Goal: Navigation & Orientation: Find specific page/section

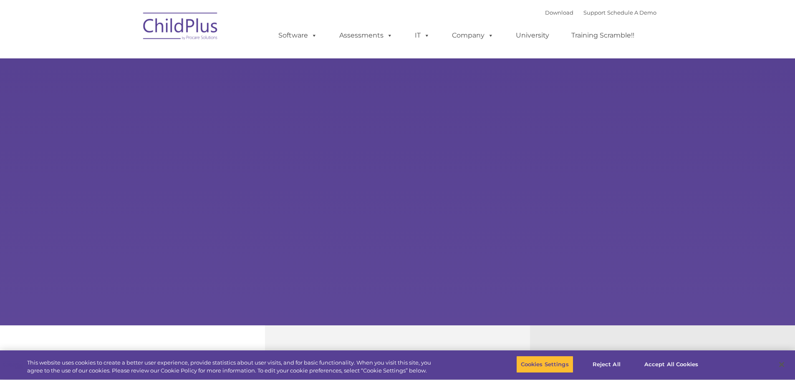
select select "MEDIUM"
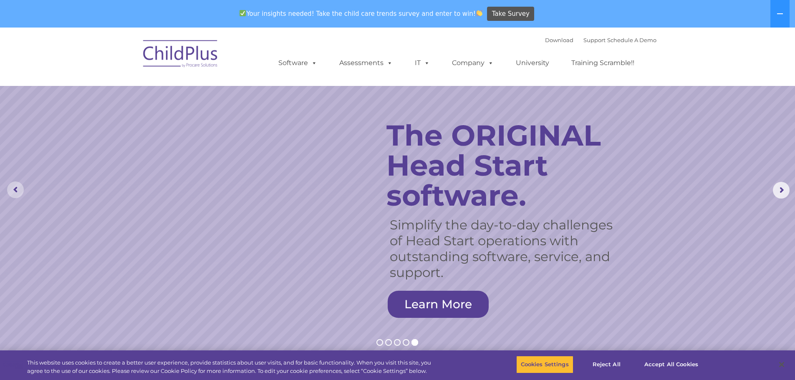
click at [11, 190] on rs-arrow at bounding box center [15, 190] width 17 height 17
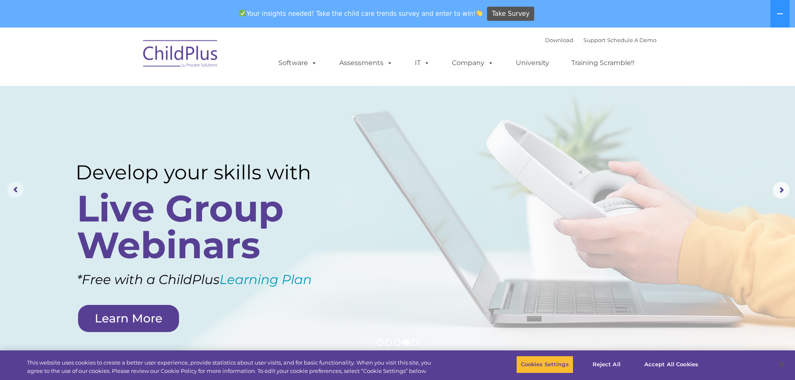
click at [15, 191] on rs-arrow at bounding box center [15, 190] width 17 height 17
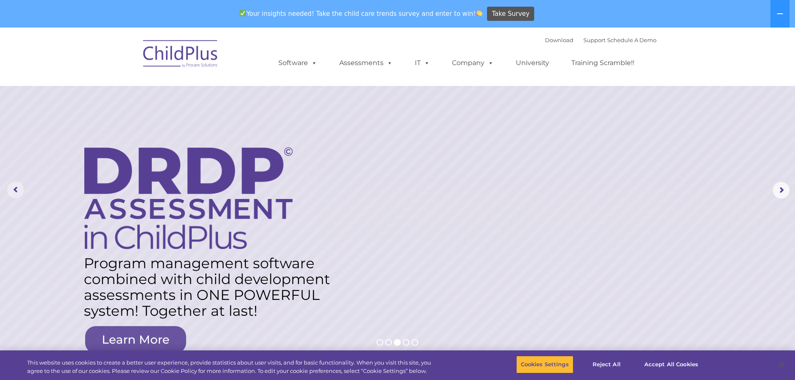
click at [15, 191] on rs-arrow at bounding box center [15, 190] width 17 height 17
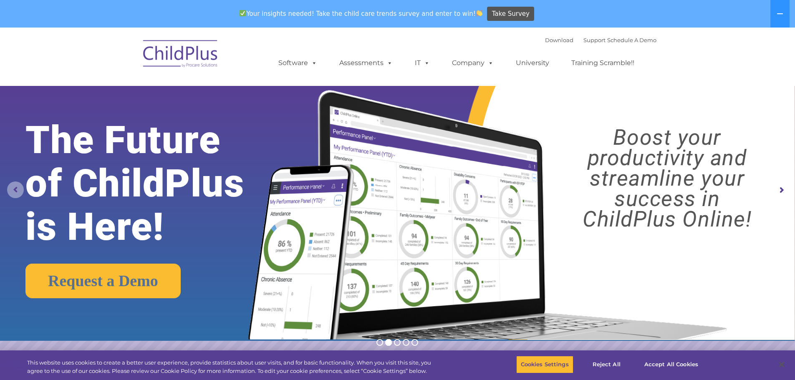
click at [15, 191] on rs-arrow at bounding box center [15, 190] width 17 height 17
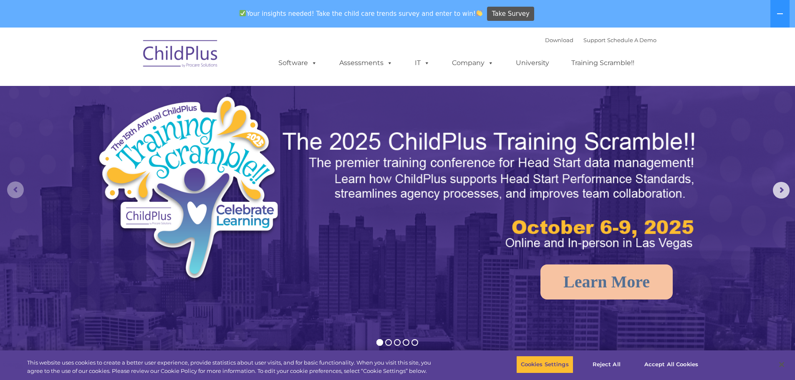
click at [16, 191] on rs-arrow at bounding box center [15, 190] width 17 height 17
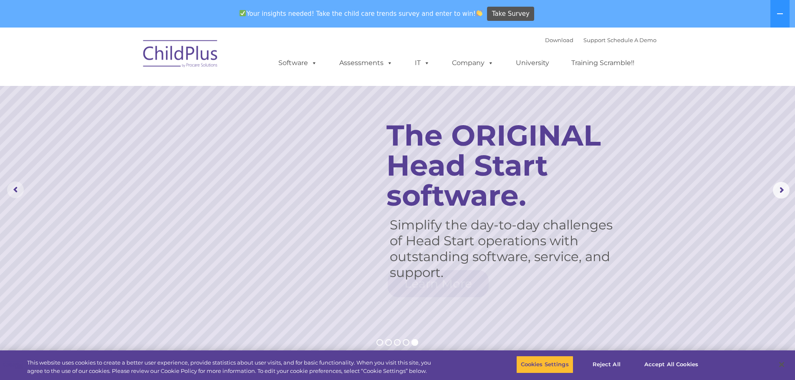
click at [18, 191] on rs-arrow at bounding box center [15, 190] width 17 height 17
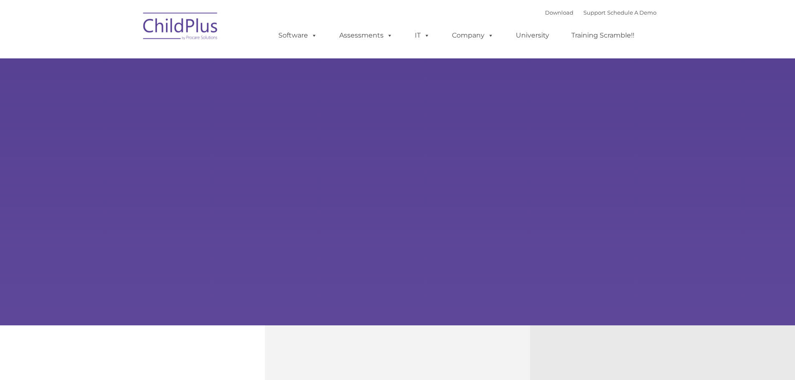
type input ""
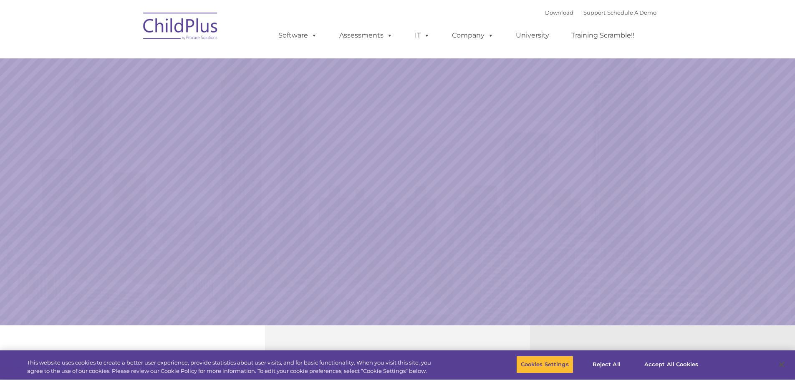
select select "MEDIUM"
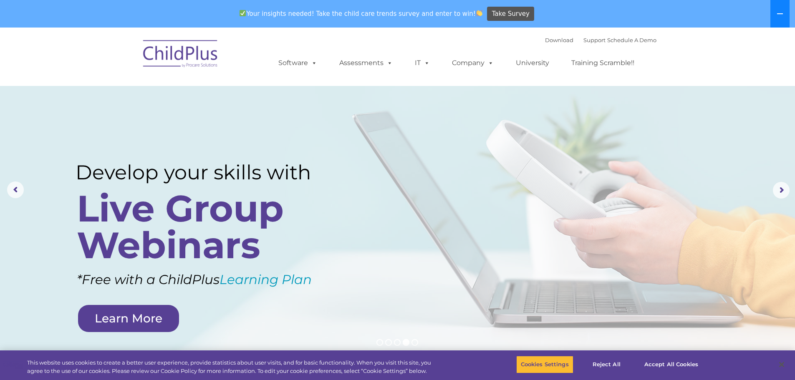
click at [781, 13] on icon at bounding box center [780, 13] width 7 height 7
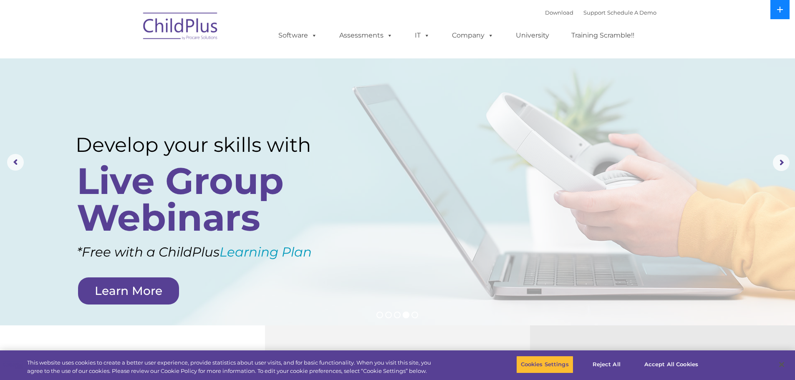
click at [779, 9] on icon at bounding box center [780, 10] width 6 height 6
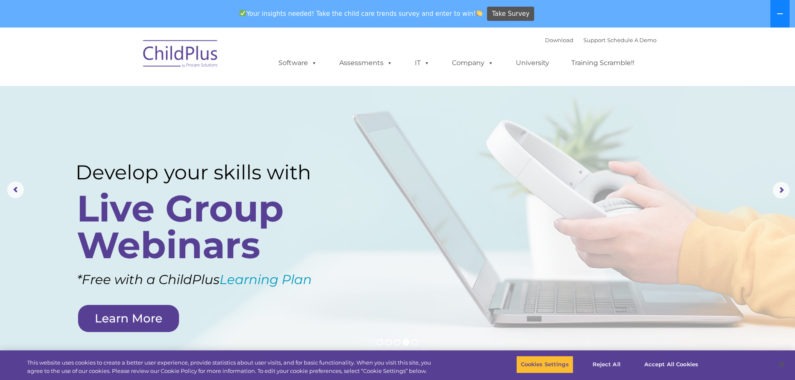
click at [779, 9] on button at bounding box center [780, 14] width 19 height 28
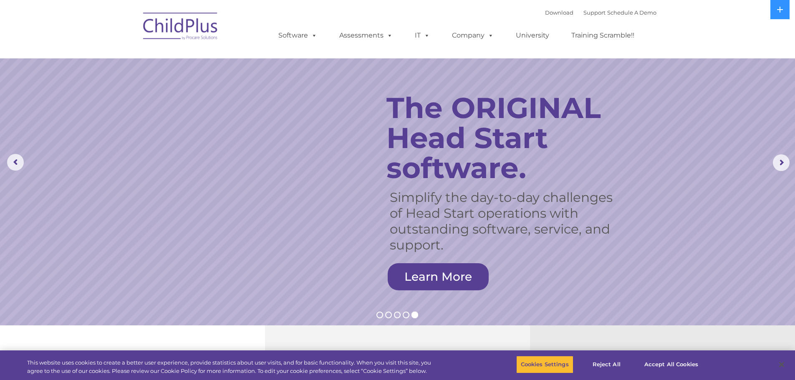
click at [181, 31] on img at bounding box center [181, 28] width 84 height 42
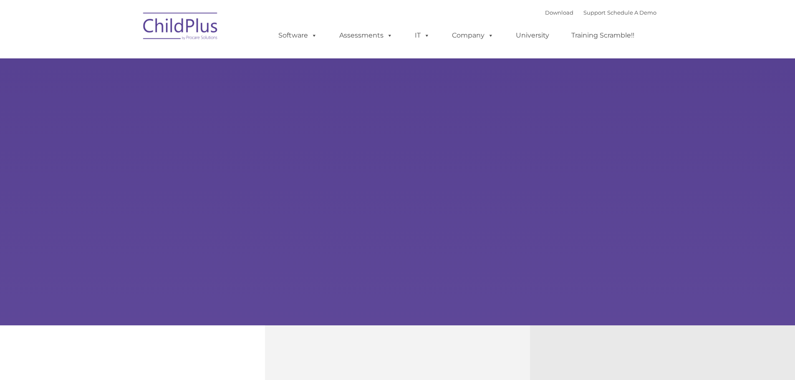
type input ""
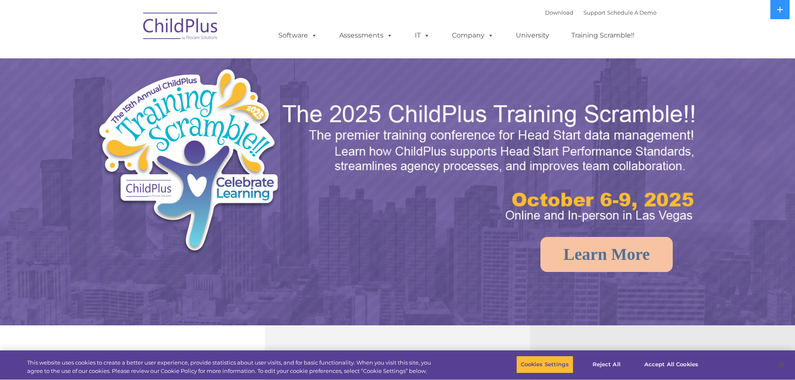
select select "MEDIUM"
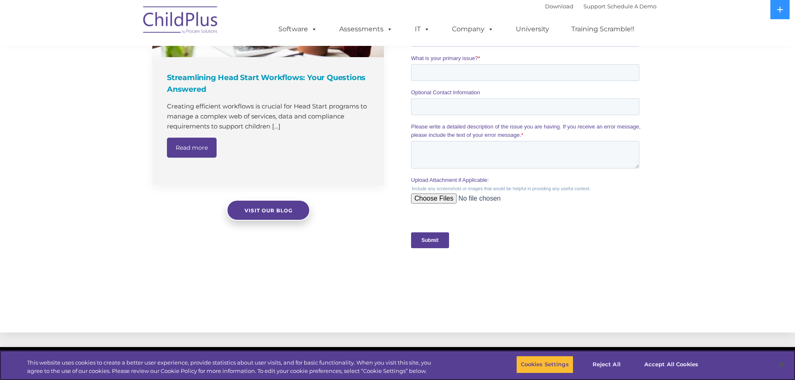
scroll to position [603, 0]
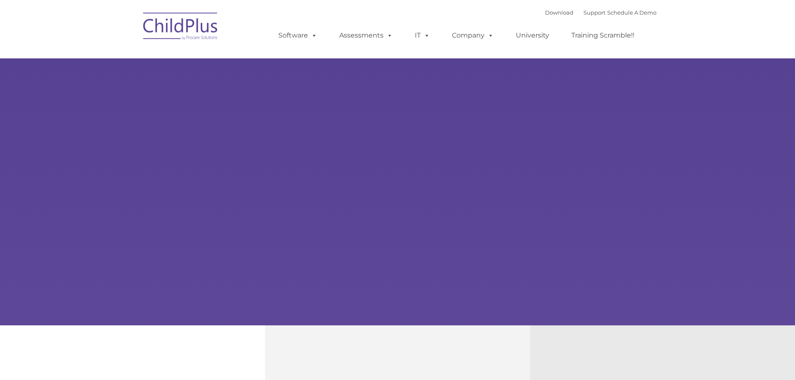
type input ""
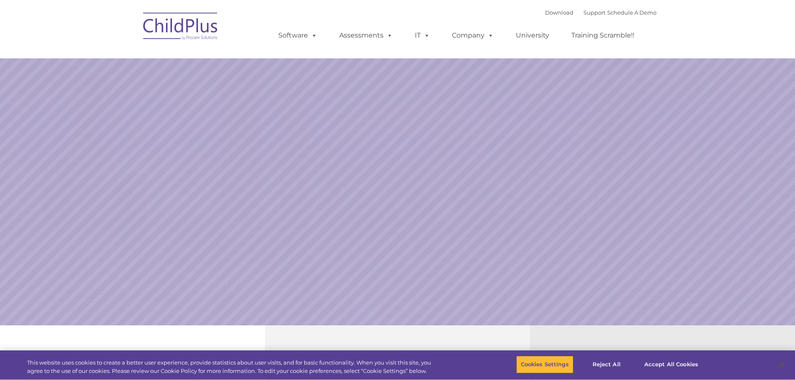
select select "MEDIUM"
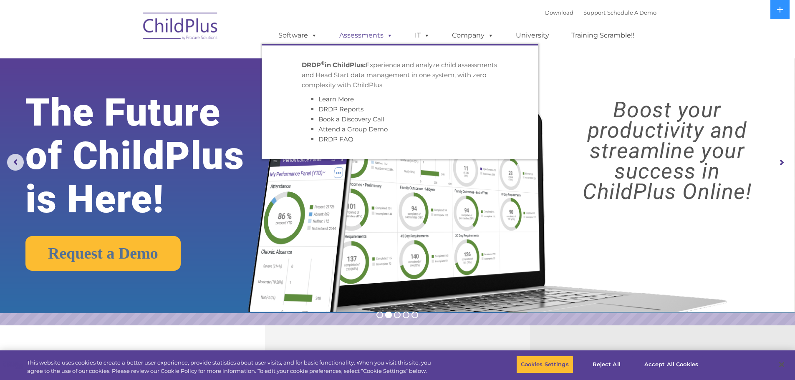
click at [358, 36] on link "Assessments" at bounding box center [366, 35] width 70 height 17
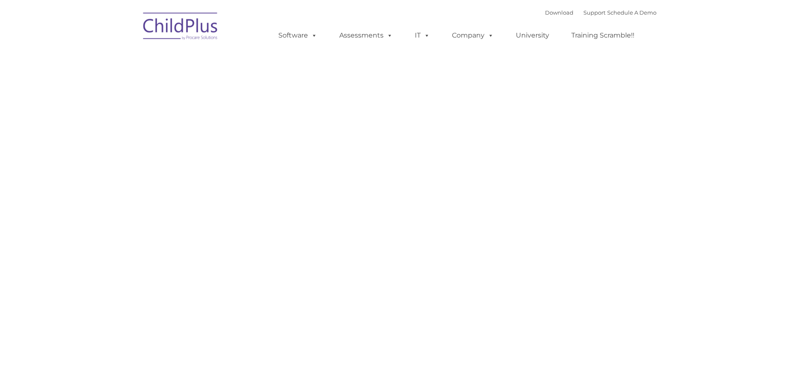
type input ""
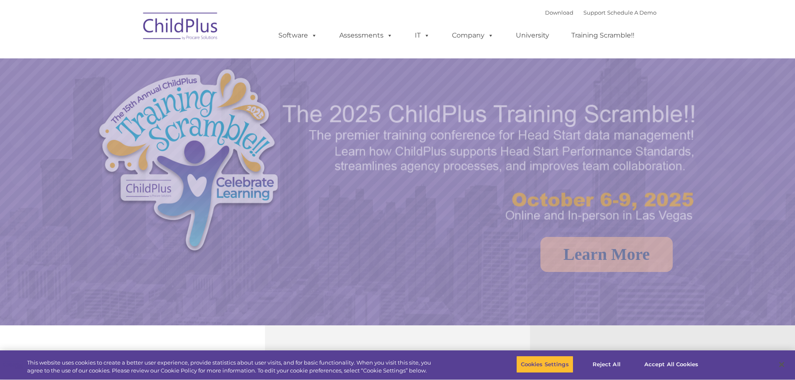
select select "MEDIUM"
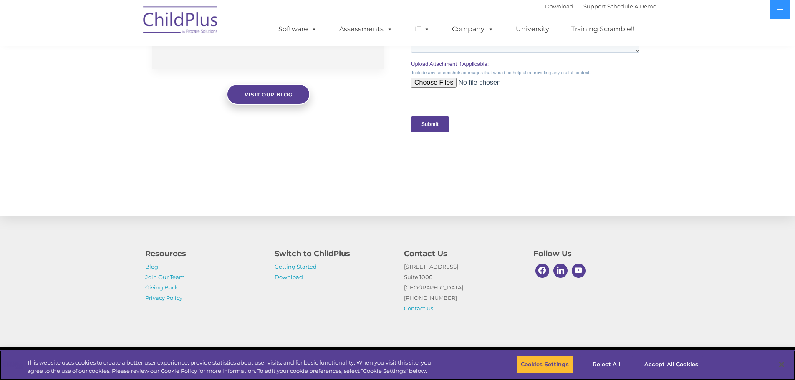
scroll to position [812, 0]
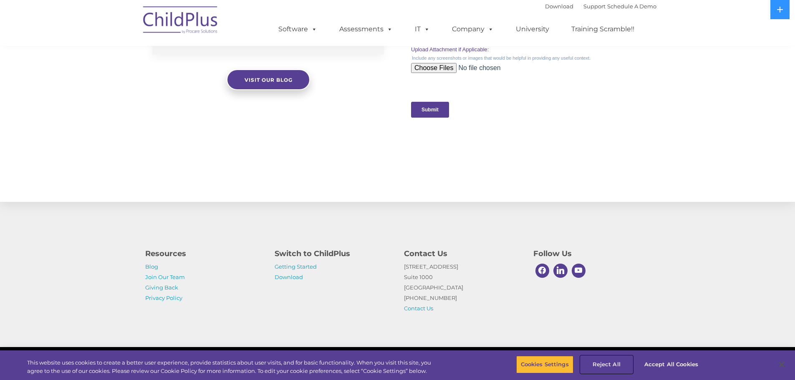
click at [611, 364] on button "Reject All" at bounding box center [607, 365] width 52 height 18
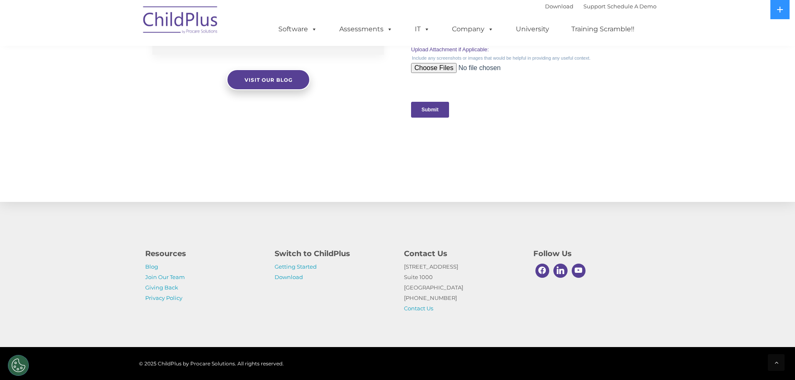
drag, startPoint x: 172, startPoint y: 308, endPoint x: 177, endPoint y: 307, distance: 5.1
click at [172, 308] on div "Resources Blog Join Our Team Giving Back Privacy Policy Switch to ChildPlus Get…" at bounding box center [398, 279] width 518 height 70
click at [776, 364] on icon at bounding box center [777, 363] width 4 height 6
click at [289, 268] on link "Getting Started" at bounding box center [296, 266] width 42 height 7
